Goal: Answer question/provide support: Share knowledge or assist other users

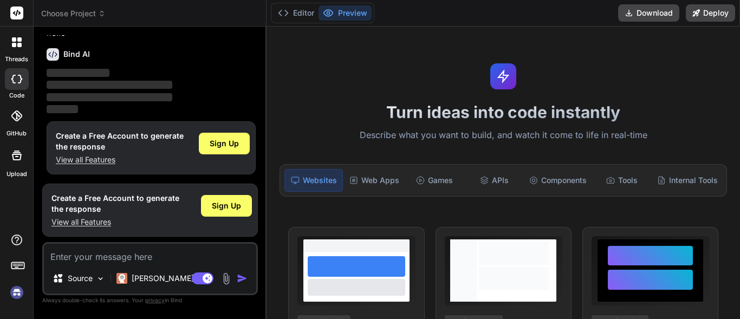
scroll to position [34, 0]
click at [228, 143] on span "Sign Up" at bounding box center [224, 142] width 29 height 11
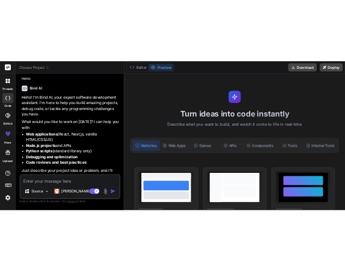
scroll to position [41, 0]
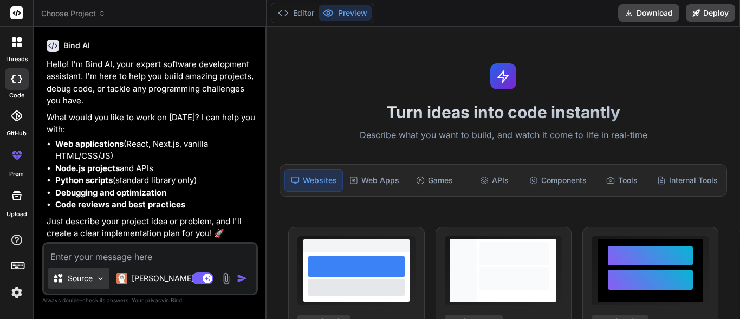
click at [100, 279] on img at bounding box center [100, 278] width 9 height 9
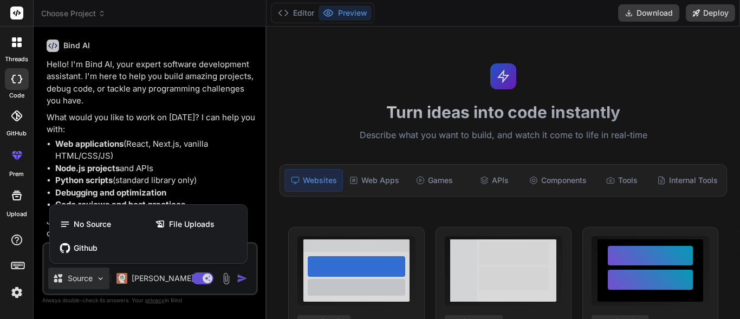
click at [248, 175] on div at bounding box center [370, 159] width 740 height 319
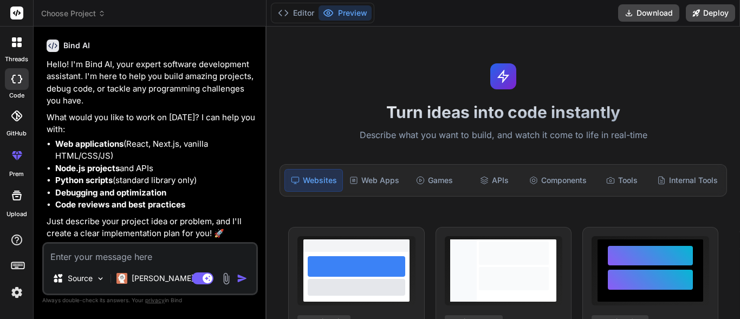
click at [78, 255] on textarea at bounding box center [150, 254] width 212 height 20
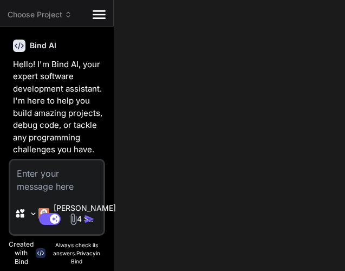
click at [99, 18] on icon at bounding box center [99, 14] width 13 height 9
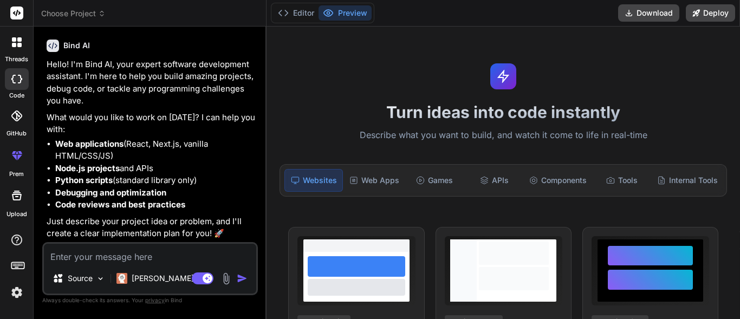
click at [75, 258] on textarea at bounding box center [150, 254] width 212 height 20
type textarea "x"
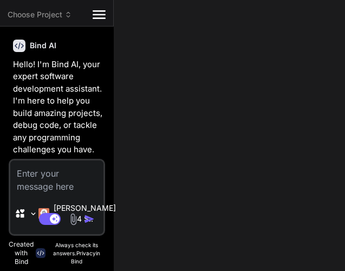
click at [25, 173] on textarea at bounding box center [56, 176] width 93 height 33
type textarea "i"
type textarea "x"
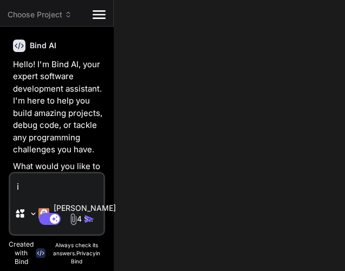
type textarea "in"
type textarea "x"
type textarea "in"
type textarea "x"
type textarea "in m"
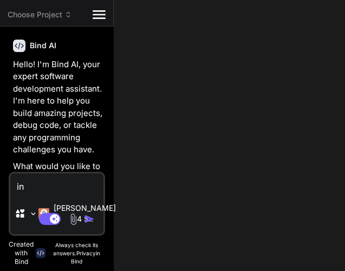
type textarea "x"
type textarea "in my"
type textarea "x"
type textarea "in my"
type textarea "x"
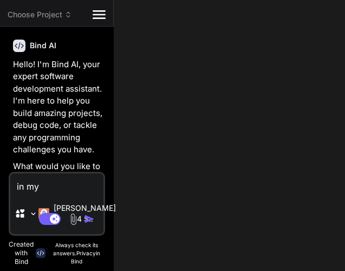
type textarea "in my m"
type textarea "x"
type textarea "in my"
type textarea "x"
type textarea "in my a"
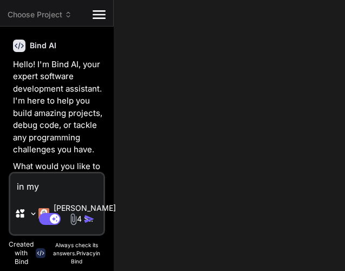
type textarea "x"
type textarea "in my an"
type textarea "x"
type textarea "in my and"
type textarea "x"
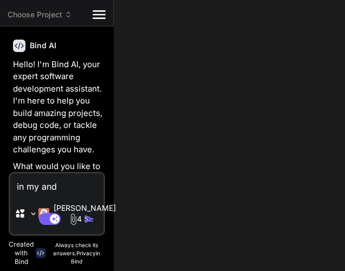
type textarea "in my andr"
type textarea "x"
type textarea "in my andro"
type textarea "x"
type textarea "in my androi"
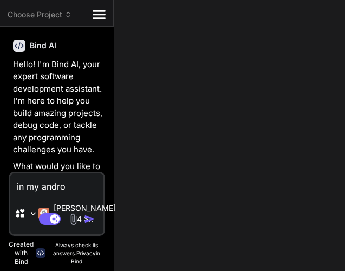
type textarea "x"
type textarea "in my androig"
type textarea "x"
type textarea "in my androi"
type textarea "x"
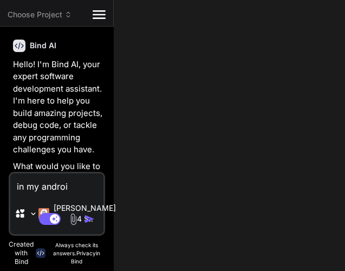
type textarea "in my android"
type textarea "x"
type textarea "in my android"
type textarea "x"
type textarea "in my android j"
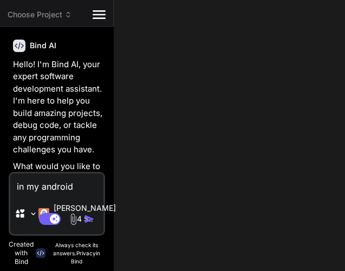
type textarea "x"
type textarea "in my android ja"
type textarea "x"
type textarea "in my android jav"
type textarea "x"
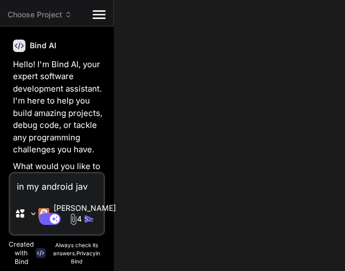
type textarea "in my android java"
type textarea "x"
type textarea "in my android java"
type textarea "x"
type textarea "in my android java a"
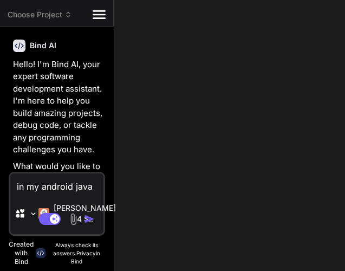
type textarea "x"
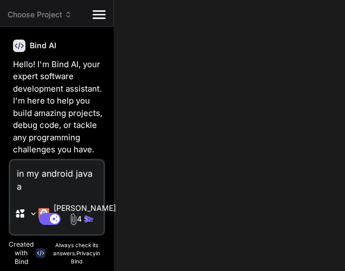
type textarea "in my android java ap"
type textarea "x"
type textarea "in my android java app"
type textarea "x"
type textarea "in my android java app"
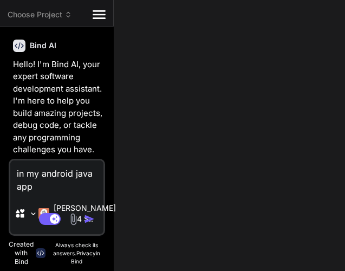
type textarea "x"
type textarea "in my android java app i"
type textarea "x"
type textarea "in my android java app i"
type textarea "x"
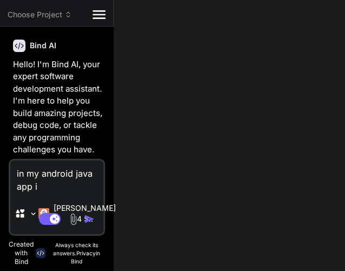
type textarea "in my android java app i a"
type textarea "x"
type textarea "in my android java app i am"
type textarea "x"
type textarea "in my android java app i am"
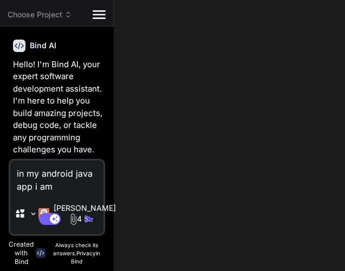
type textarea "x"
type textarea "in my android java app i am"
type textarea "x"
type textarea "in my android java app i a"
type textarea "x"
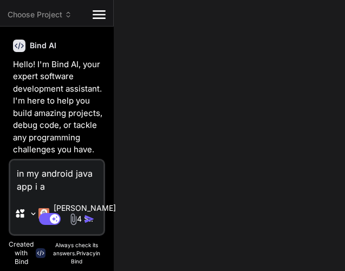
type textarea "in my android java app i"
type textarea "x"
type textarea "in my android java app i"
type textarea "x"
type textarea "in my android java app"
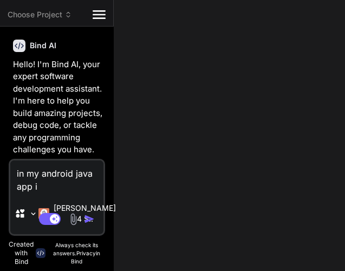
type textarea "x"
type textarea "in my android java app"
type textarea "x"
type textarea "in my android java app,"
type textarea "x"
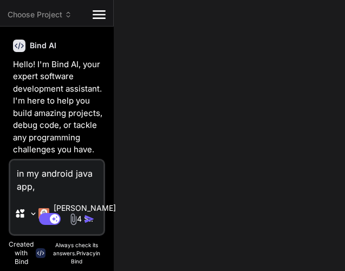
type textarea "in my android java app,"
type textarea "x"
type textarea "in my android java app, t"
type textarea "x"
type textarea "in my android java app, th"
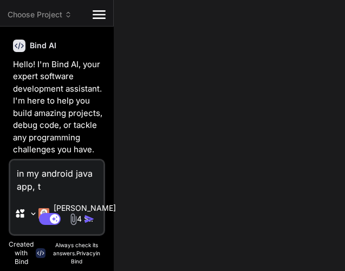
type textarea "x"
type textarea "in my android java app, the"
type textarea "x"
type textarea "in my android java app, the"
type textarea "x"
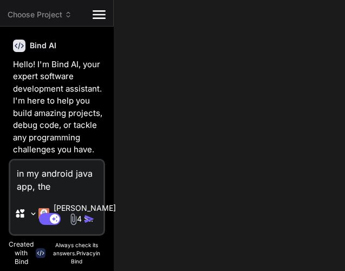
type textarea "in my android java app, the s"
type textarea "x"
type textarea "in my android java app, the st"
type textarea "x"
type textarea "in my android java app, the str"
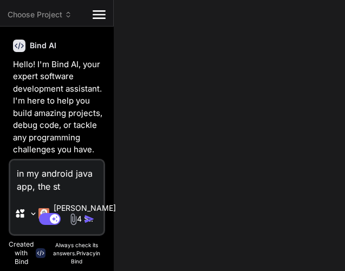
type textarea "x"
type textarea "in my android java app, the stre"
type textarea "x"
type textarea "in my android java app, the strea"
type textarea "x"
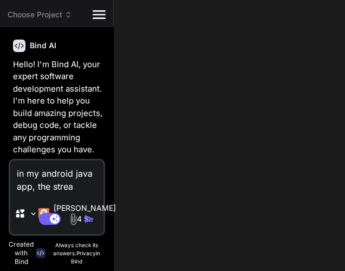
type textarea "in my android java app, the stream"
type textarea "x"
type textarea "in my android java app, the stream"
type textarea "x"
click at [51, 188] on textarea "in my android java app, the stream" at bounding box center [56, 176] width 93 height 33
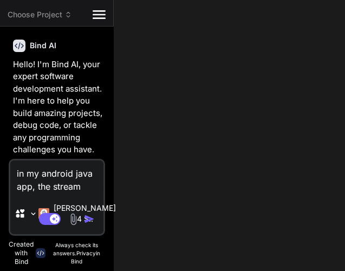
type textarea "in my android java app, the stream"
type textarea "x"
type textarea "in my android java app, the w stream"
type textarea "x"
type textarea "in my android java app, the wa stream"
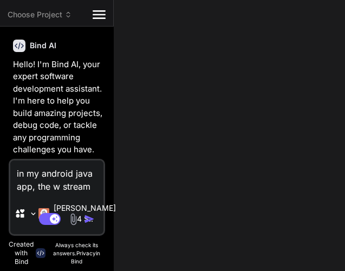
type textarea "x"
type textarea "in my android java app, the wav stream"
type textarea "x"
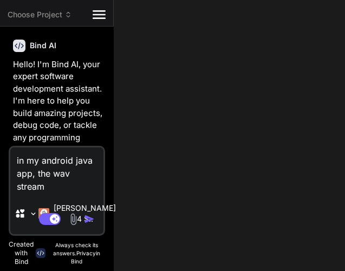
type textarea "in my android java app, the wave stream"
type textarea "x"
type textarea "in my android java app, the wavef stream"
type textarea "x"
type textarea "in my android java app, the wavefo stream"
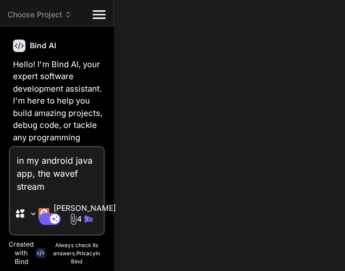
type textarea "x"
type textarea "in my android java app, the wavefor stream"
type textarea "x"
type textarea "in my android java app, the waveform stream"
type textarea "x"
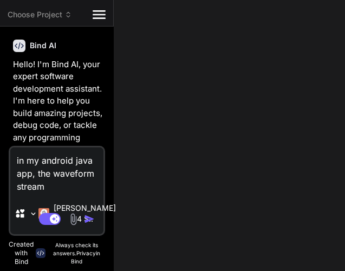
type textarea "in my android java app, the waveforms stream"
type textarea "x"
type textarea "in my android java app, the waveformse stream"
type textarea "x"
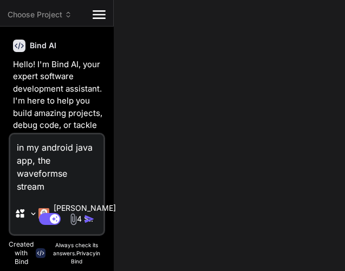
type textarea "in my android java app, the waveformsee stream"
type textarea "x"
type textarea "in my android java app, the waveformseek stream"
type textarea "x"
type textarea "in my android java app, the waveformseekb stream"
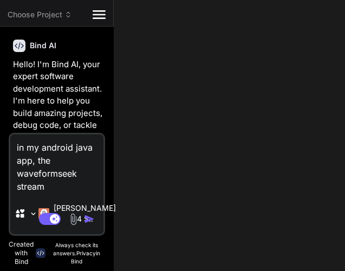
type textarea "x"
type textarea "in my android java app, the waveformseekba stream"
type textarea "x"
type textarea "in my android java app, the waveformseekbar stream"
type textarea "x"
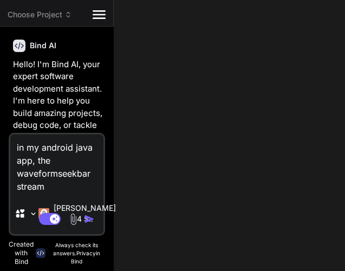
type textarea "in my android java app, the waveformseekbar stream"
type textarea "x"
type textarea "in my android java app, the waveformseekbar i stream"
type textarea "x"
type textarea "in my android java app, the waveformseekbar is stream"
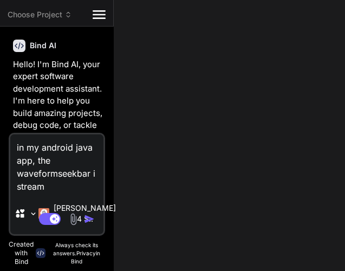
type textarea "x"
type textarea "in my android java app, the waveformseekbar is stream"
type textarea "x"
type textarea "in my android java app, the waveformseekbar is n stream"
type textarea "x"
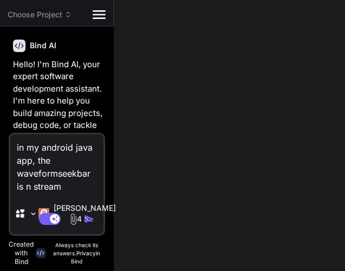
type textarea "in my android java app, the waveformseekbar is no stream"
type textarea "x"
type textarea "in my android java app, the waveformseekbar is not stream"
type textarea "x"
type textarea "in my android java app, the waveformseekbar is not stream"
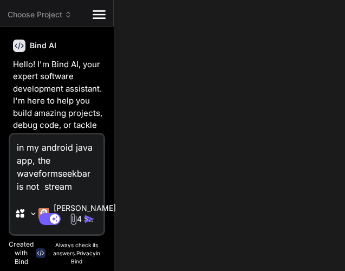
type textarea "x"
type textarea "in my android java app, the waveformseekbar is not r stream"
type textarea "x"
type textarea "in my android java app, the waveformseekbar is not re stream"
type textarea "x"
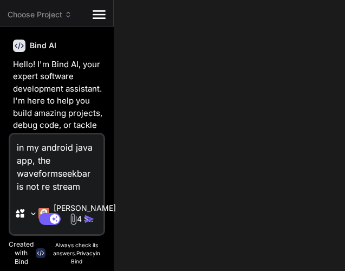
type textarea "in my android java app, the waveformseekbar is not rea stream"
type textarea "x"
type textarea "in my android java app, the waveformseekbar is not re stream"
type textarea "x"
type textarea "in my android java app, the waveformseekbar is not res stream"
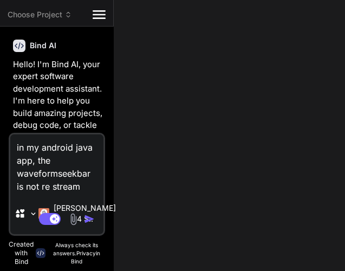
type textarea "x"
type textarea "in my android java app, the waveformseekbar is not resp stream"
type textarea "x"
type textarea "in my android java app, the waveformseekbar is not respo stream"
type textarea "x"
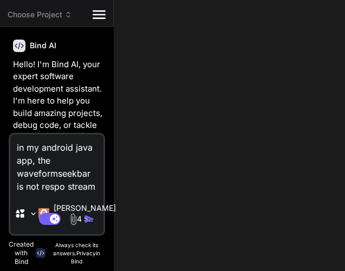
type textarea "in my android java app, the waveformseekbar is not respon stream"
type textarea "x"
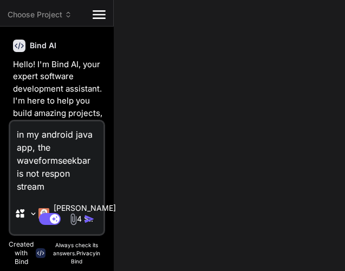
type textarea "in my android java app, the waveformseekbar is not respond stream"
type textarea "x"
type textarea "in my android java app, the waveformseekbar is not respondi stream"
type textarea "x"
type textarea "in my android java app, the waveformseekbar is not respondin stream"
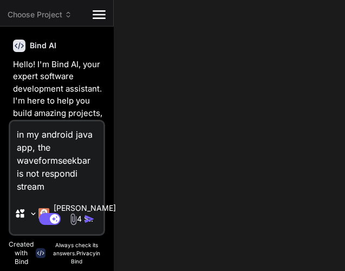
type textarea "x"
type textarea "in my android java app, the waveformseekbar is not responding stream"
type textarea "x"
type textarea "in my android java app, the waveformseekbar is not responding stream"
type textarea "x"
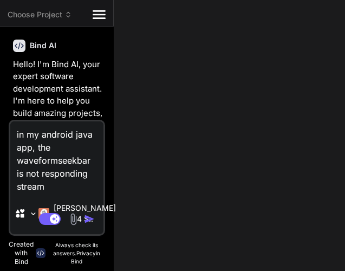
type textarea "in my android java app, the waveformseekbar is not responding t stream"
type textarea "x"
type textarea "in my android java app, the waveformseekbar is not responding to stream"
type textarea "x"
type textarea "in my android java app, the waveformseekbar is not responding to stream"
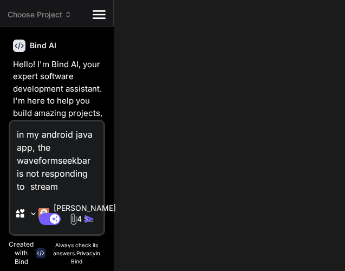
type textarea "x"
type textarea "in my android java app, the waveformseekbar is not responding to t stream"
type textarea "x"
type textarea "in my android java app, the waveformseekbar is not responding to to stream"
type textarea "x"
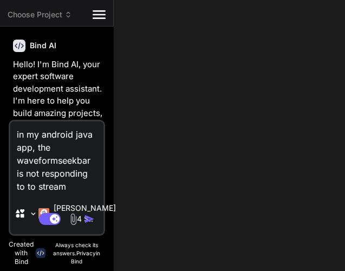
type textarea "in my android java app, the waveformseekbar is not responding to tou stream"
type textarea "x"
type textarea "in my android java app, the waveformseekbar is not responding to touc stream"
type textarea "x"
type textarea "in my android java app, the waveformseekbar is not responding to touch stream"
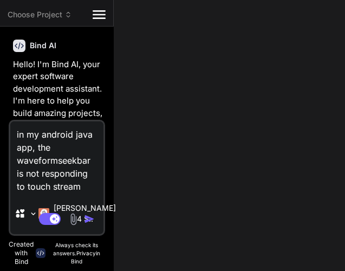
type textarea "x"
type textarea "in my android java app, the waveformseekbar is not responding to touch stream"
type textarea "x"
type textarea "in my android java app, the waveformseekbar is not responding to touch i stream"
type textarea "x"
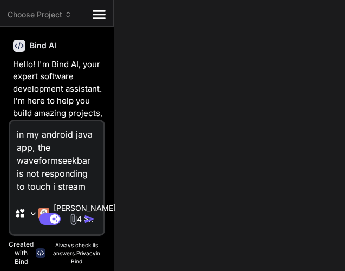
type textarea "in my android java app, the waveformseekbar is not responding to touch in stream"
type textarea "x"
click at [91, 188] on textarea "in my android java app, the waveformseekbar is not responding to touch in stream" at bounding box center [56, 157] width 93 height 72
type textarea "in my android java app, the waveformseekbar is not responding to touch in stream"
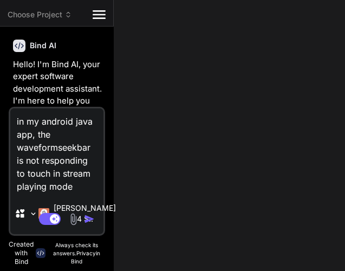
click at [85, 191] on textarea "in my android java app, the waveformseekbar is not responding to touch in strea…" at bounding box center [56, 150] width 93 height 85
click at [83, 186] on textarea "in my android java app, the waveformseekbar is not responding to touch in strea…" at bounding box center [56, 150] width 93 height 85
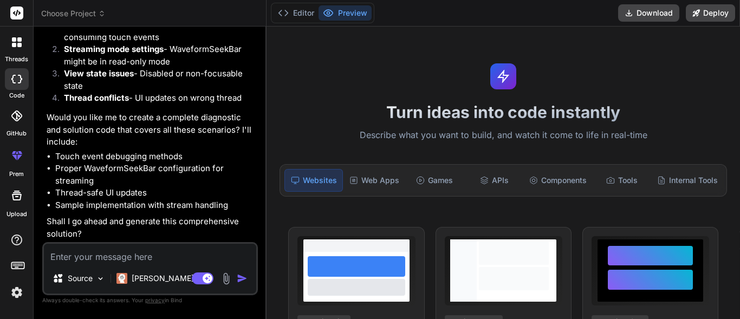
scroll to position [562, 0]
click at [81, 259] on textarea at bounding box center [150, 254] width 212 height 20
click at [241, 278] on img "button" at bounding box center [242, 278] width 11 height 11
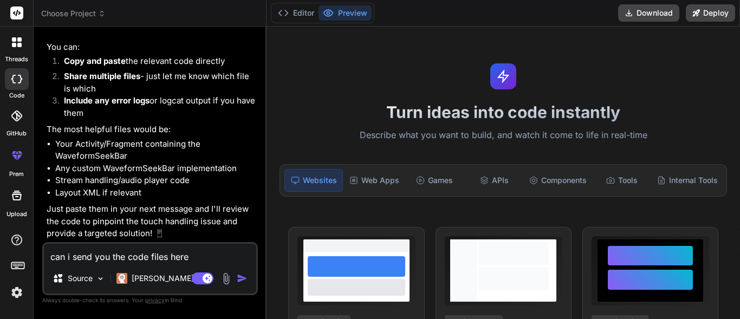
scroll to position [880, 0]
click at [74, 258] on textarea "can i send you the code files here" at bounding box center [150, 254] width 212 height 20
paste textarea "WaveformController WaveformSeekBar SoundTouchBridge ProcessStream PlayerAudioTr…"
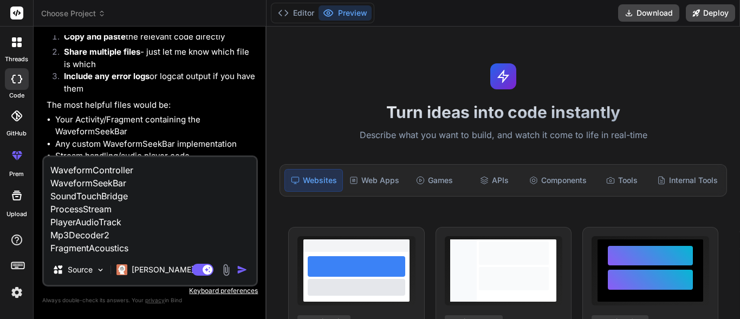
click at [243, 270] on img "button" at bounding box center [242, 269] width 11 height 11
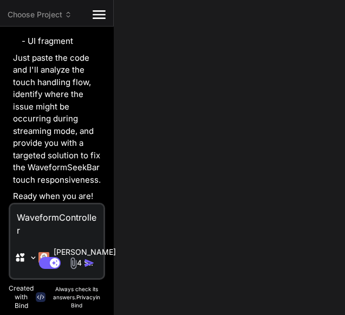
scroll to position [2544, 0]
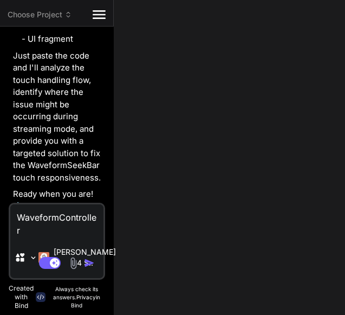
click at [28, 220] on textarea "WaveformController WaveformSeekBar SoundTouchBridge ProcessStream PlayerAudioTr…" at bounding box center [56, 220] width 93 height 33
paste textarea "package com.satyosho.sun.melomaniacs.acoustics; import android.app.Activity; im…"
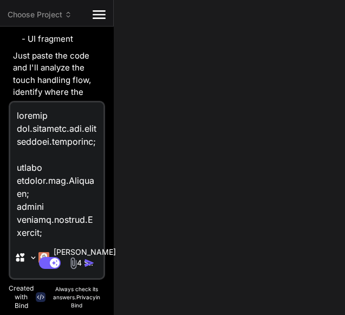
scroll to position [12632, 0]
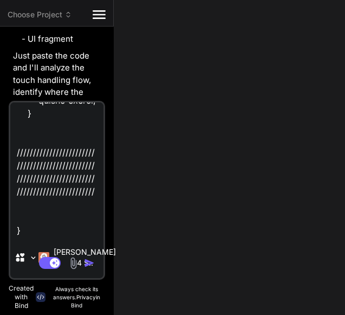
click at [88, 262] on img "button" at bounding box center [89, 262] width 11 height 11
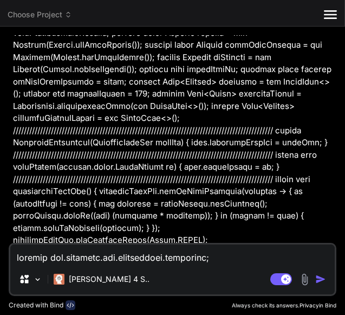
scroll to position [1264, 0]
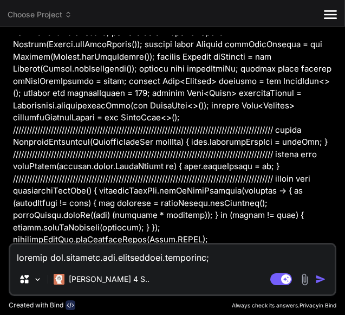
click at [43, 260] on textarea at bounding box center [172, 254] width 325 height 20
paste textarea "package com.satyosho.sun.melomaniacs.acoustics; import android.content.Context;…"
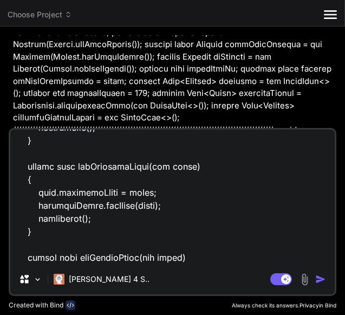
scroll to position [1264, 0]
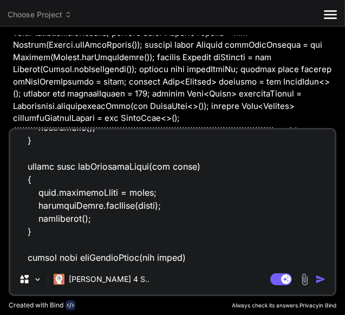
click at [318, 280] on img "button" at bounding box center [320, 279] width 11 height 11
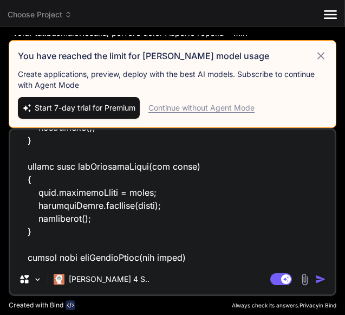
scroll to position [1264, 0]
click at [320, 57] on icon at bounding box center [321, 55] width 7 height 7
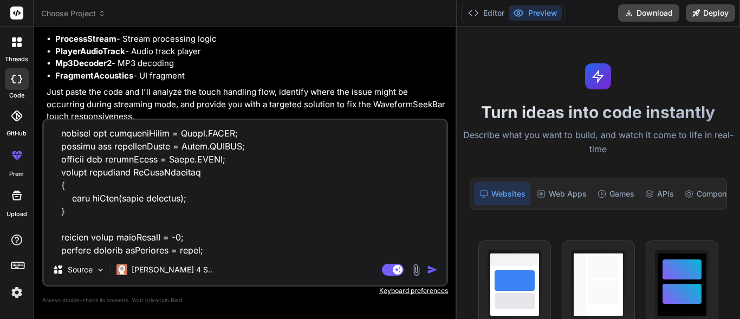
scroll to position [650, 0]
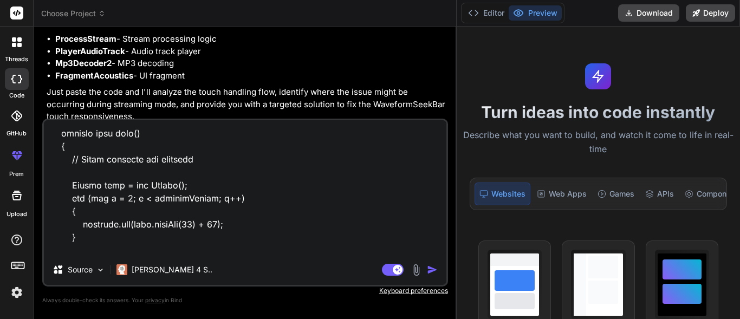
drag, startPoint x: 419, startPoint y: 120, endPoint x: 414, endPoint y: 212, distance: 91.7
click at [414, 212] on textarea at bounding box center [245, 187] width 403 height 134
click at [385, 191] on textarea at bounding box center [245, 187] width 403 height 134
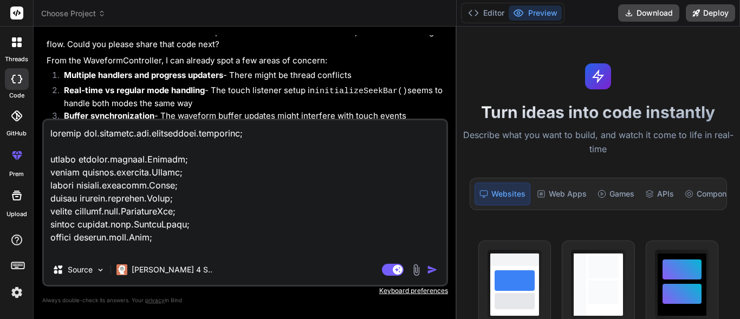
scroll to position [2471, 0]
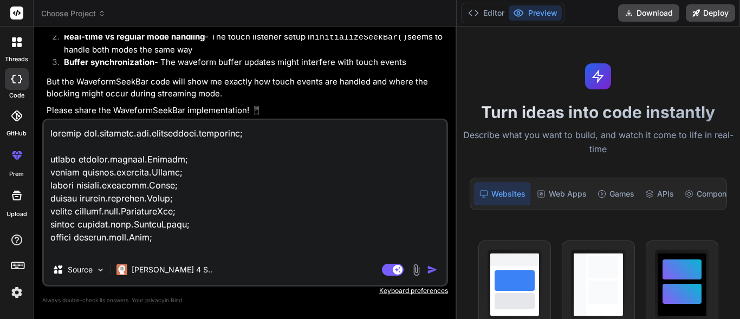
click at [309, 96] on p "But the WaveformSeekBar code will show me exactly how touch events are handled …" at bounding box center [246, 88] width 399 height 24
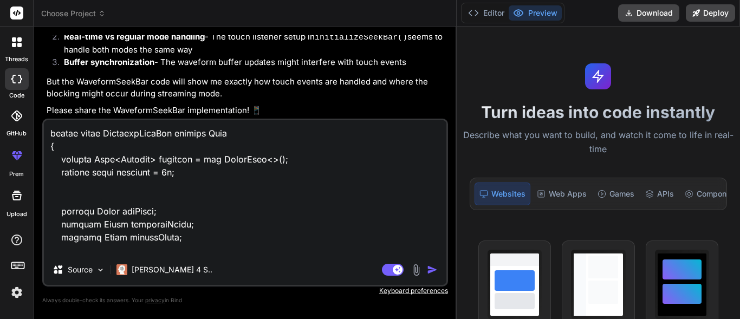
scroll to position [130, 0]
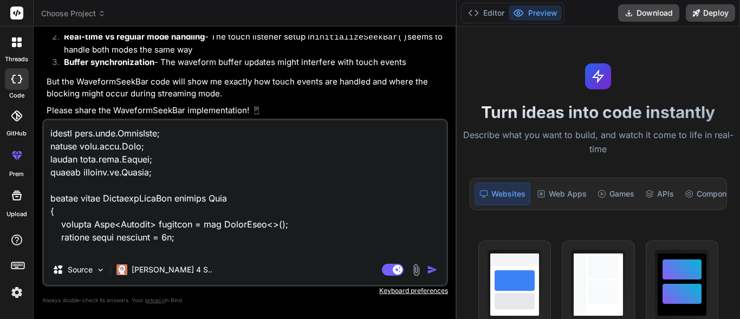
click at [432, 269] on img "button" at bounding box center [432, 269] width 11 height 11
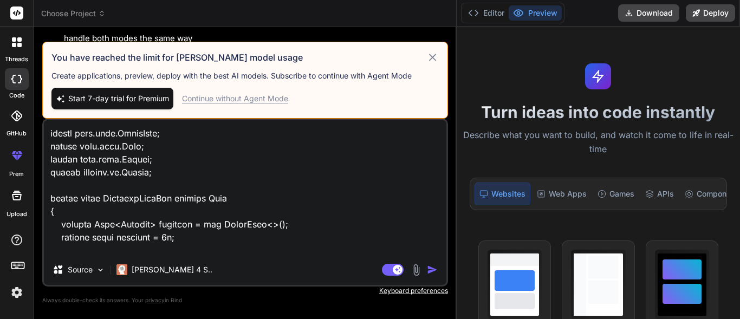
click at [229, 101] on div "Continue without Agent Mode" at bounding box center [235, 98] width 106 height 11
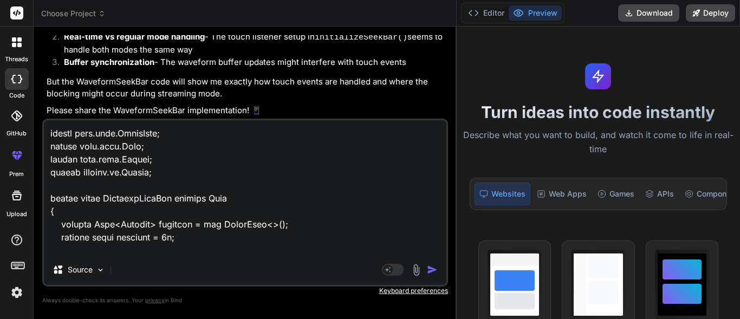
click at [431, 270] on img "button" at bounding box center [432, 269] width 11 height 11
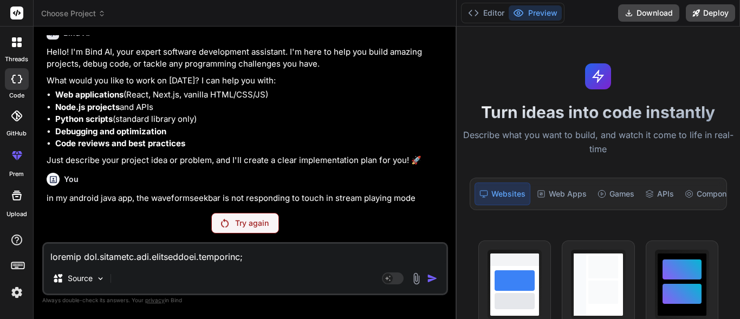
scroll to position [65, 0]
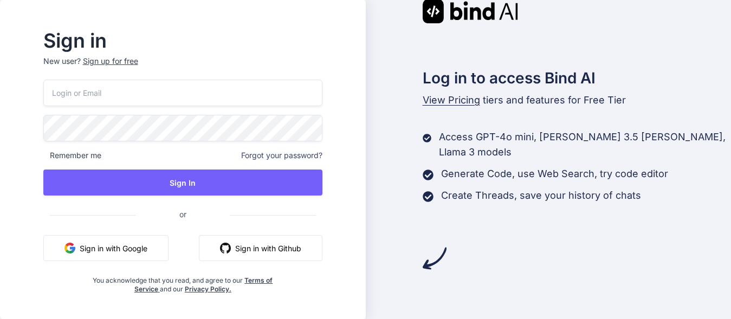
scroll to position [1, 0]
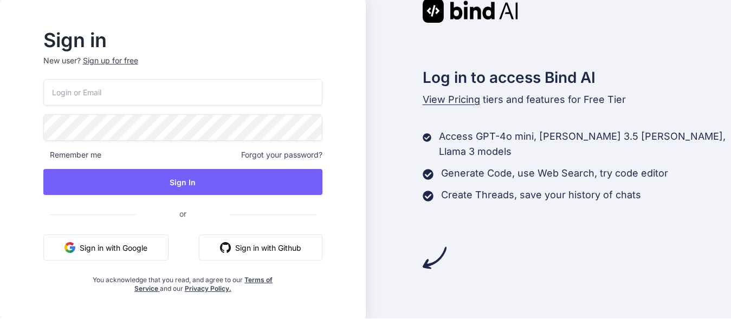
click at [127, 250] on button "Sign in with Google" at bounding box center [105, 248] width 125 height 26
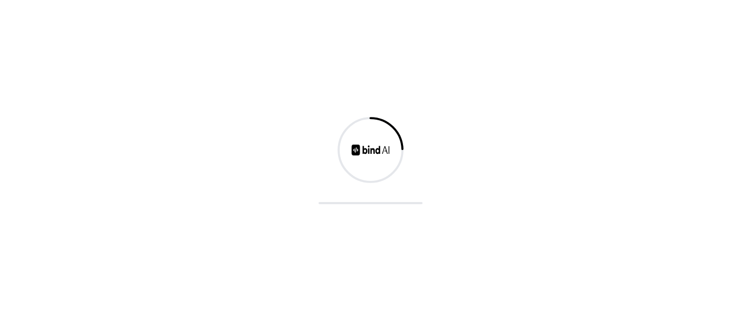
scroll to position [0, 0]
